Goal: Task Accomplishment & Management: Manage account settings

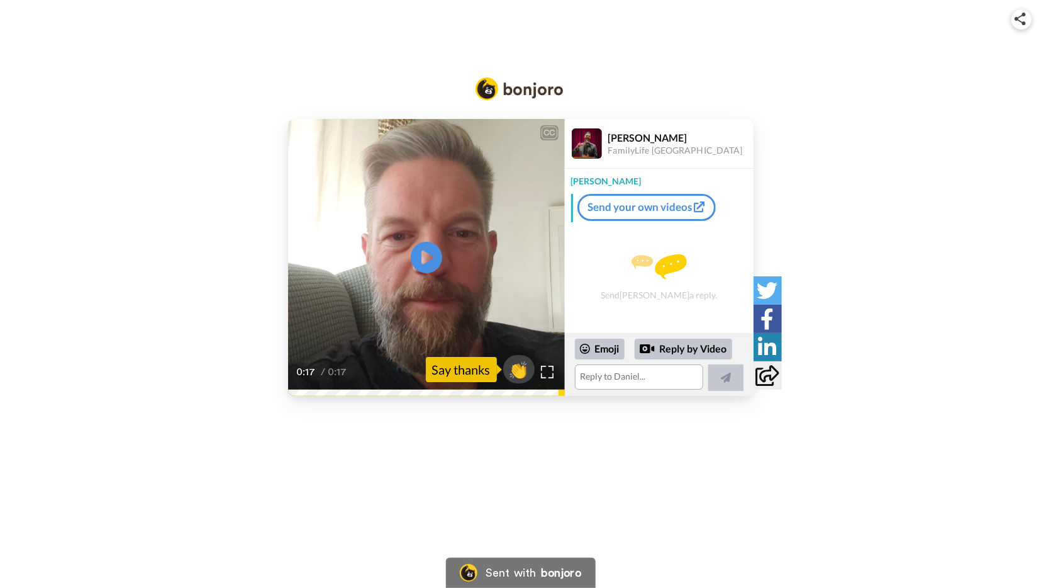
click at [942, 109] on div "CC Play/Pause 0:17 / 0:17 👏 Say thanks Daniel Wurzberg FamilyLife Croatia Danie…" at bounding box center [520, 227] width 1041 height 337
click at [127, 89] on div "CC Play/Pause 0:17 / 0:17 👏 Say thanks Daniel Wurzberg FamilyLife Croatia Danie…" at bounding box center [520, 227] width 1041 height 337
click at [226, 77] on div "CC Play/Pause 0:17 / 0:17 👏 Say thanks Daniel Wurzberg FamilyLife Croatia Danie…" at bounding box center [520, 227] width 1041 height 337
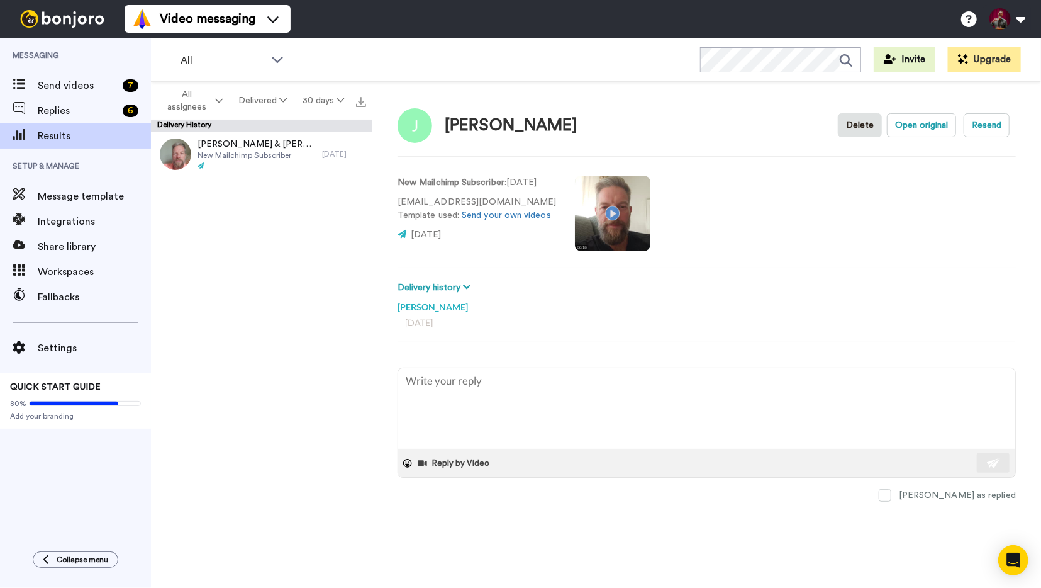
type textarea "x"
click at [58, 135] on span "Results" at bounding box center [94, 135] width 113 height 15
click at [267, 98] on button "Delivered" at bounding box center [262, 100] width 64 height 23
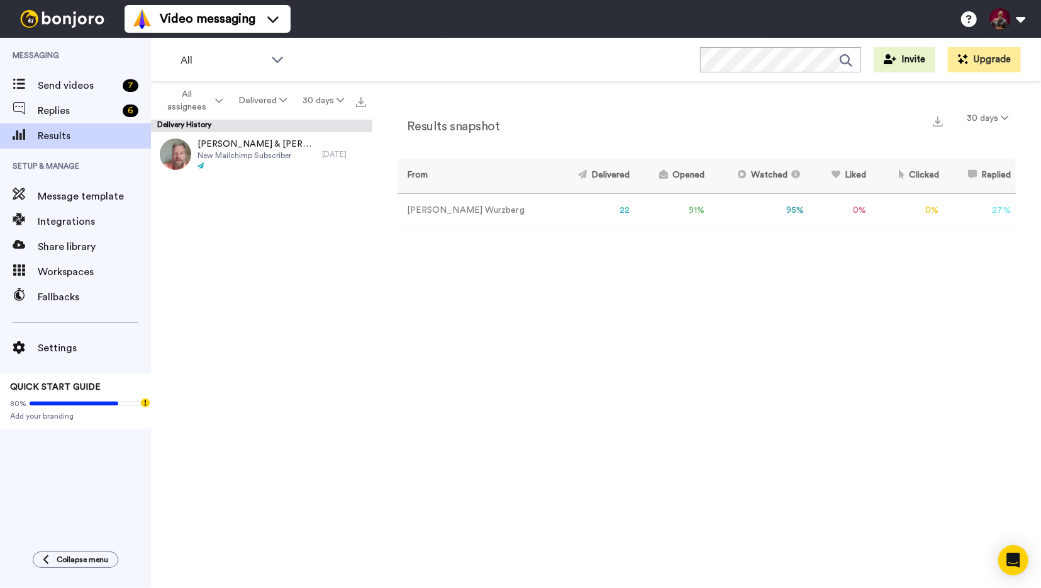
click at [272, 101] on button "Delivered" at bounding box center [262, 100] width 64 height 23
click at [264, 154] on div "Opened" at bounding box center [265, 149] width 59 height 14
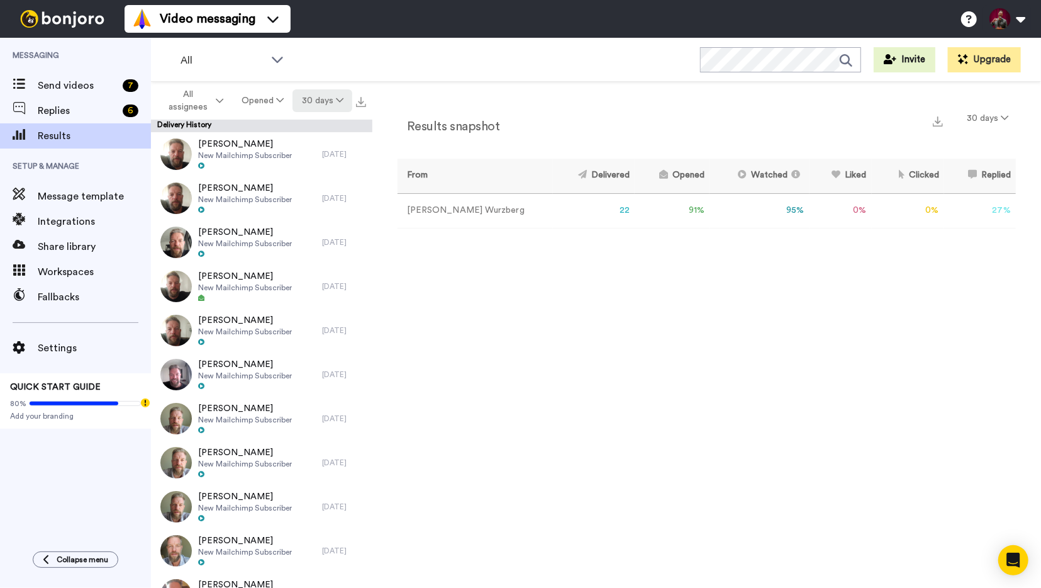
click at [330, 101] on button "30 days" at bounding box center [323, 100] width 60 height 23
click at [460, 61] on div "All WORKSPACES View all All Default Task List + Add a new workspace Invite Upgr…" at bounding box center [596, 60] width 890 height 44
click at [50, 86] on span "Send videos" at bounding box center [78, 85] width 80 height 15
